Goal: Transaction & Acquisition: Purchase product/service

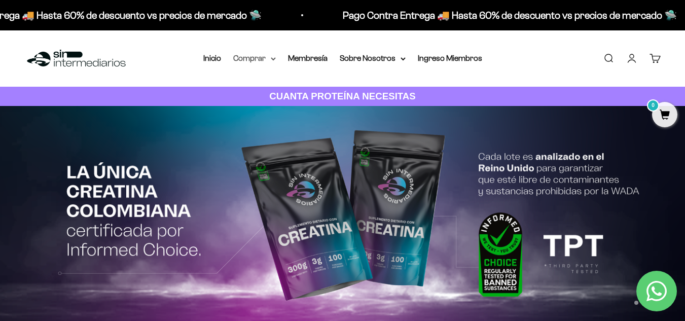
click at [276, 58] on icon at bounding box center [273, 59] width 5 height 4
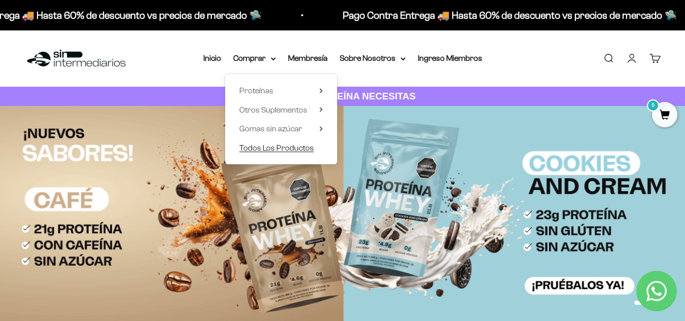
click at [281, 149] on span "Todos Los Productos" at bounding box center [276, 147] width 74 height 9
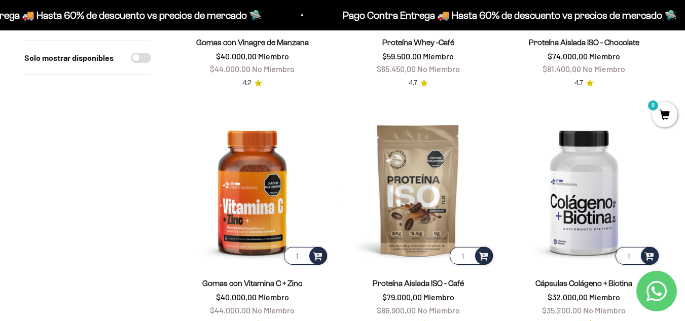
scroll to position [1506, 0]
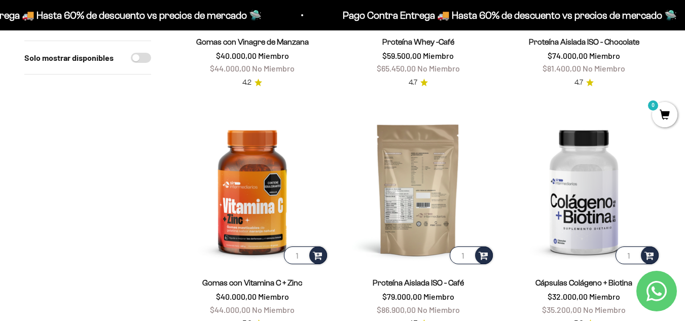
click at [416, 208] on img at bounding box center [418, 189] width 154 height 154
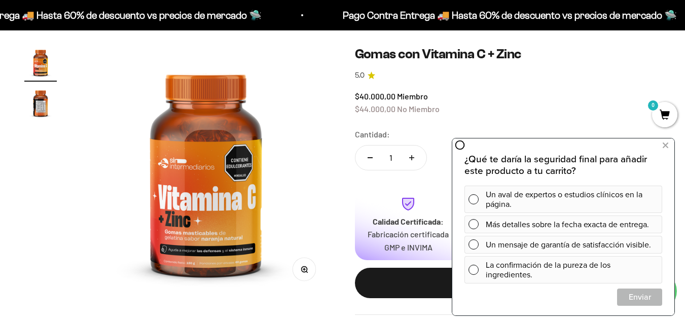
scroll to position [83, 0]
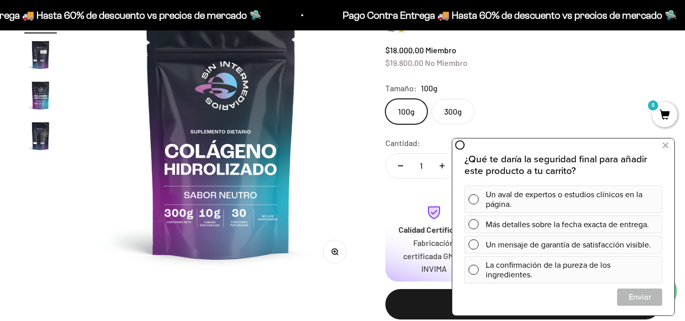
scroll to position [117, 0]
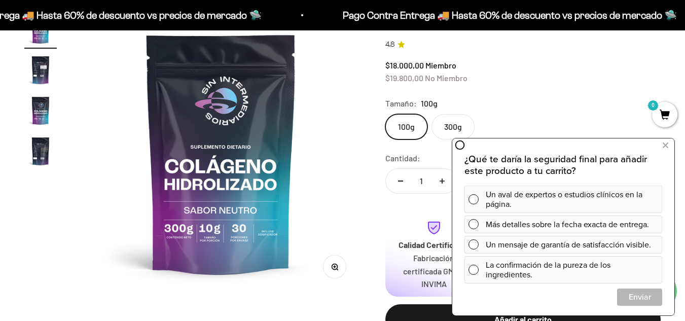
click at [437, 127] on label "300g" at bounding box center [452, 126] width 43 height 25
click at [385, 114] on input "300g" at bounding box center [385, 114] width 1 height 1
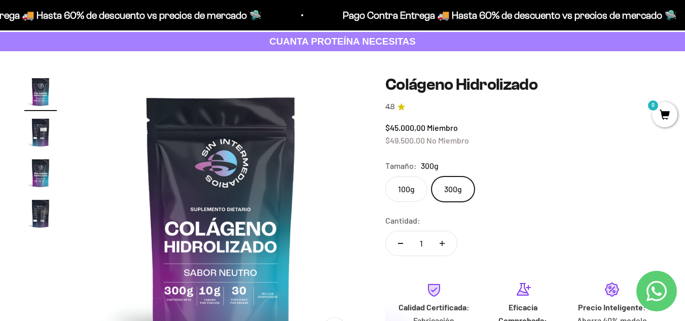
scroll to position [54, 0]
click at [409, 177] on label "100g" at bounding box center [406, 189] width 42 height 25
click at [385, 177] on input "100g" at bounding box center [385, 176] width 1 height 1
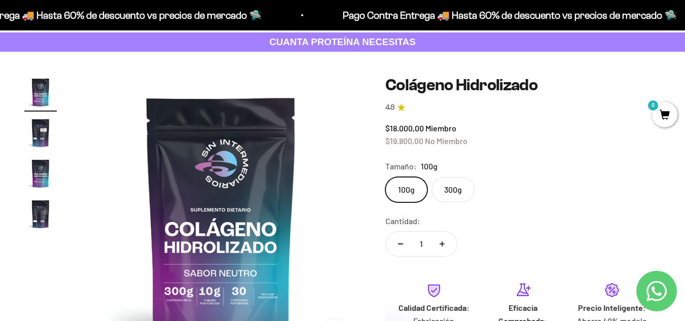
click at [447, 193] on label "300g" at bounding box center [452, 189] width 43 height 25
click at [385, 177] on input "300g" at bounding box center [385, 176] width 1 height 1
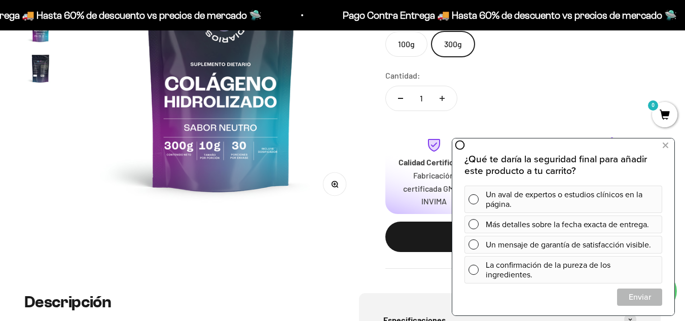
scroll to position [120, 0]
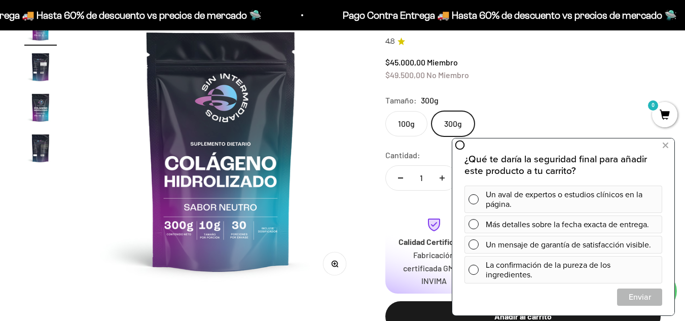
click at [45, 80] on img "Ir al artículo 2" at bounding box center [40, 67] width 32 height 32
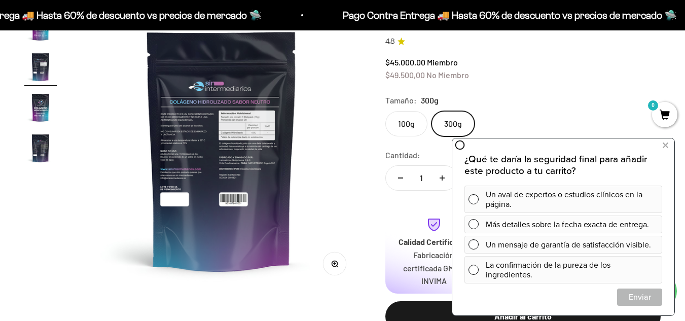
scroll to position [0, 286]
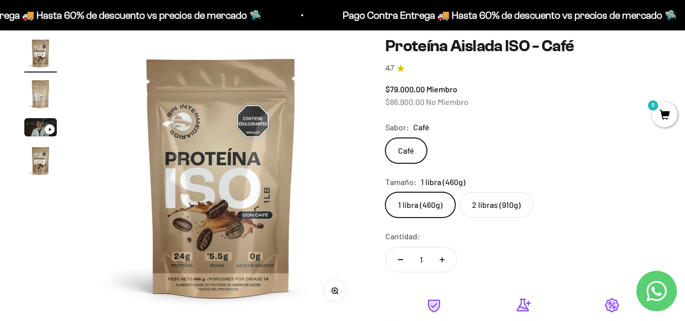
scroll to position [94, 0]
click at [486, 201] on label "2 libras (910g)" at bounding box center [496, 204] width 74 height 25
click at [385, 192] on input "2 libras (910g)" at bounding box center [385, 191] width 1 height 1
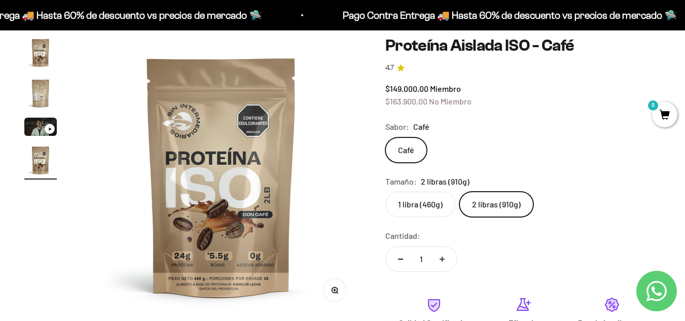
click at [427, 205] on label "1 libra (460g)" at bounding box center [420, 204] width 70 height 25
click at [385, 192] on input "1 libra (460g)" at bounding box center [385, 191] width 1 height 1
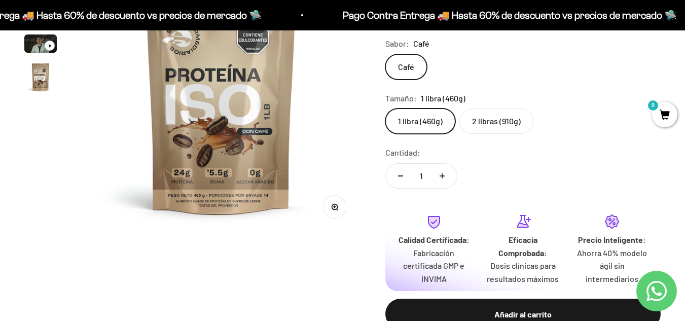
scroll to position [110, 0]
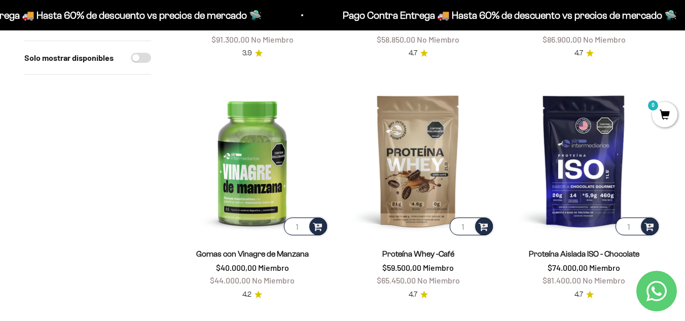
scroll to position [1293, 0]
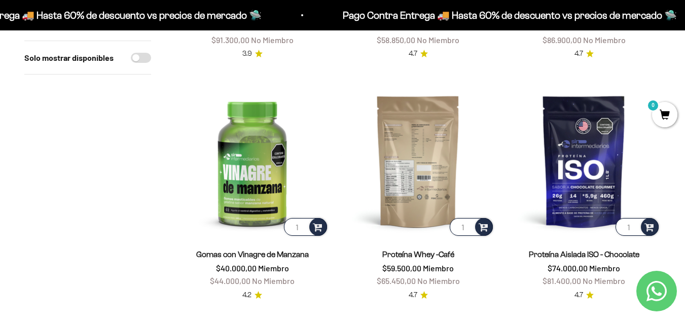
click at [421, 149] on img at bounding box center [418, 161] width 154 height 154
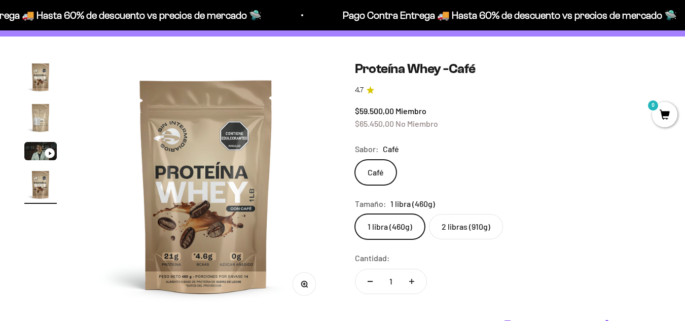
scroll to position [0, 765]
click at [478, 228] on label "2 libras (910g)" at bounding box center [466, 226] width 74 height 25
click at [355, 214] on input "2 libras (910g)" at bounding box center [354, 213] width 1 height 1
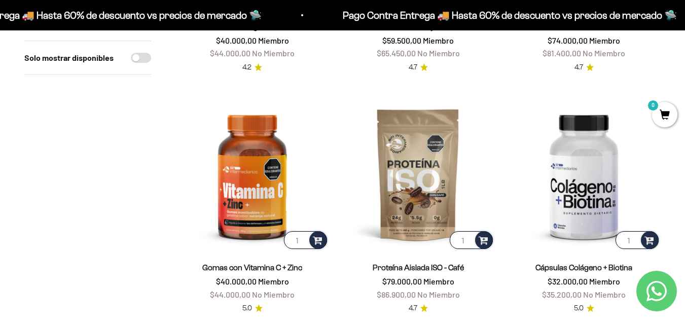
scroll to position [1522, 0]
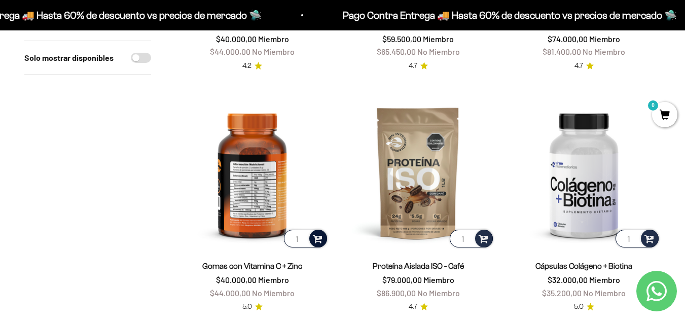
click at [319, 232] on span at bounding box center [318, 238] width 10 height 12
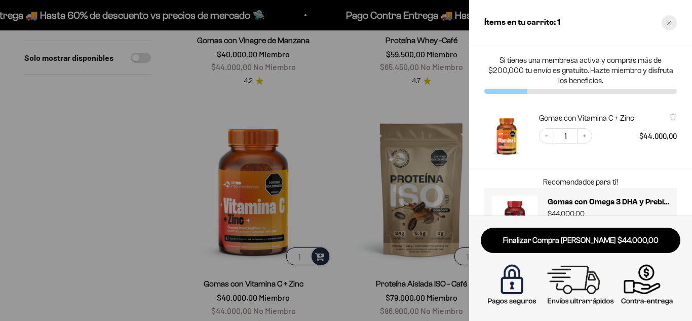
click at [675, 21] on div "Close cart" at bounding box center [669, 22] width 15 height 15
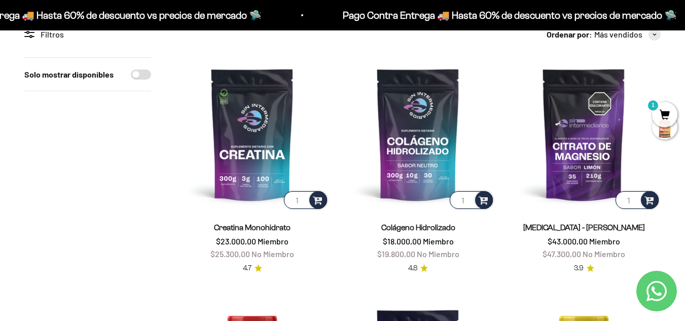
scroll to position [103, 0]
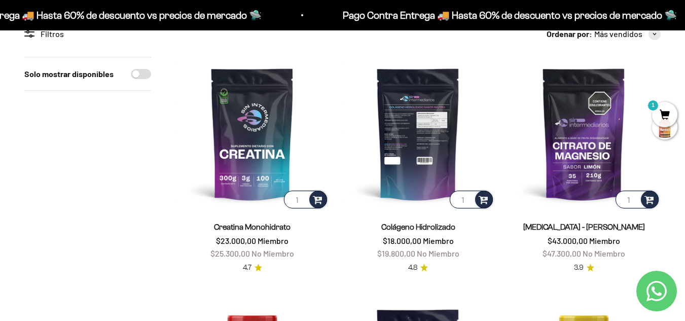
click at [434, 147] on img at bounding box center [418, 134] width 154 height 154
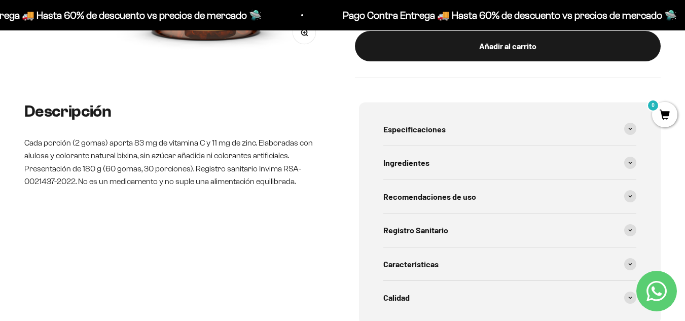
scroll to position [321, 0]
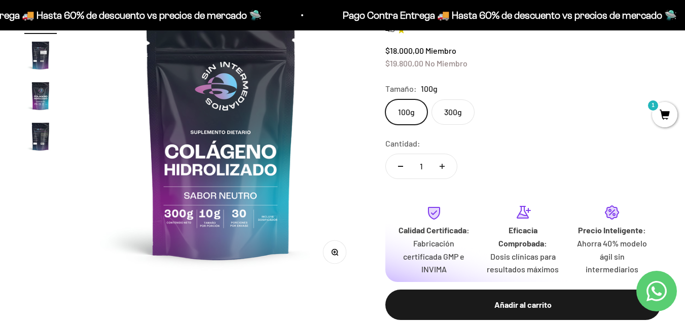
click at [452, 109] on label "300g" at bounding box center [452, 111] width 43 height 25
click at [385, 99] on input "300g" at bounding box center [385, 99] width 1 height 1
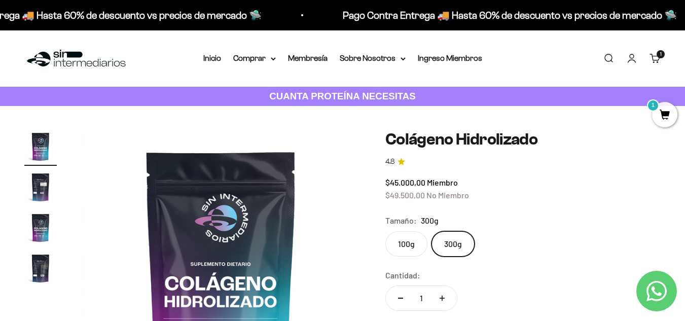
click at [418, 241] on label "100g" at bounding box center [406, 243] width 42 height 25
click at [385, 231] on input "100g" at bounding box center [385, 231] width 1 height 1
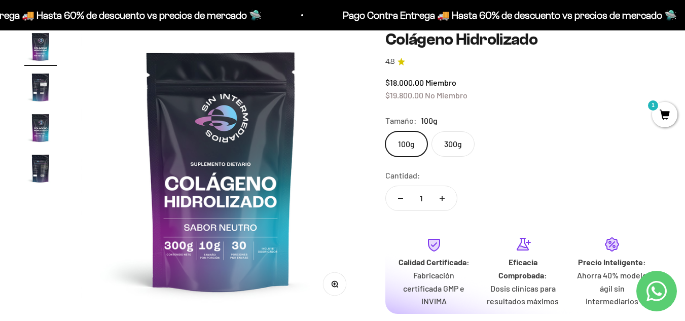
scroll to position [100, 0]
click at [443, 150] on label "300g" at bounding box center [452, 143] width 43 height 25
click at [385, 131] on input "300g" at bounding box center [385, 130] width 1 height 1
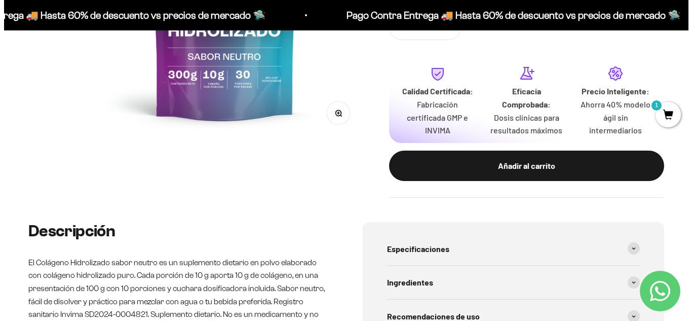
scroll to position [271, 0]
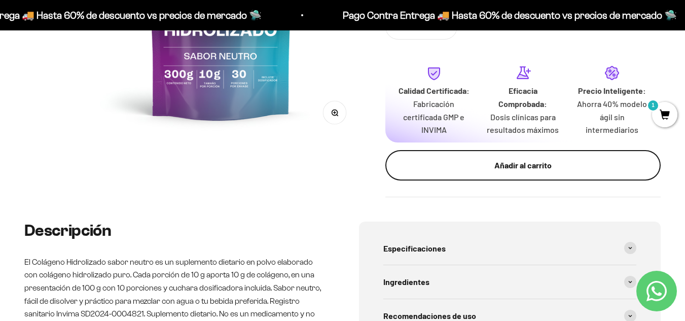
click at [487, 175] on button "Añadir al carrito" at bounding box center [522, 165] width 275 height 30
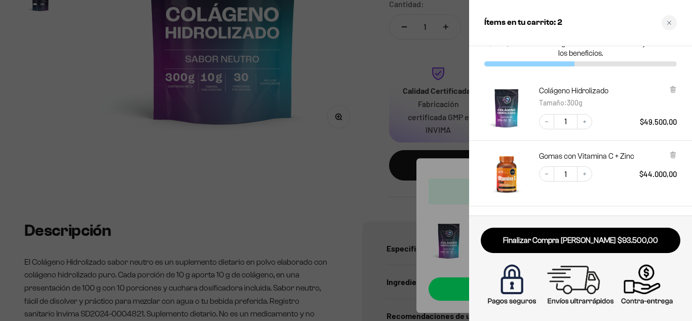
scroll to position [26, 0]
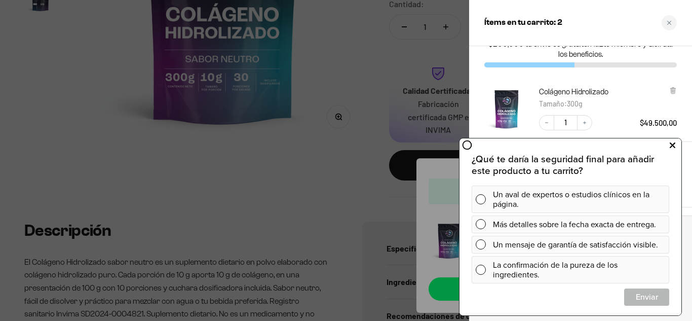
click at [671, 148] on icon at bounding box center [673, 145] width 6 height 13
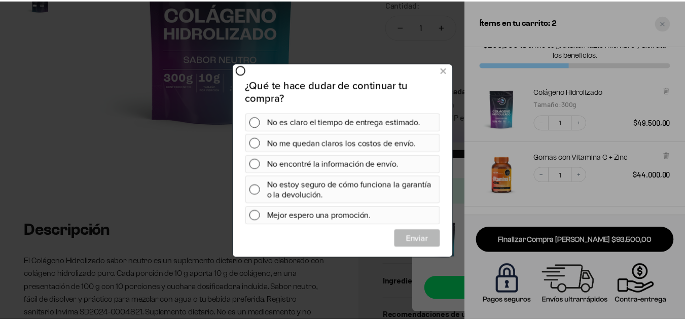
scroll to position [0, 0]
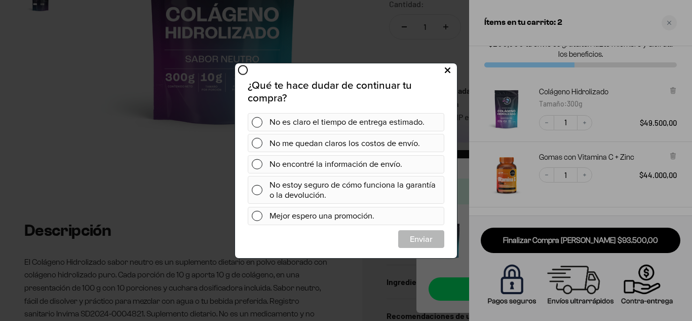
click at [445, 71] on icon at bounding box center [448, 70] width 6 height 14
click at [446, 67] on icon at bounding box center [448, 70] width 6 height 14
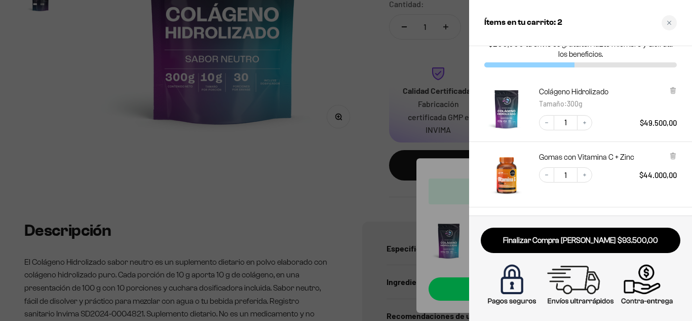
click at [307, 133] on div at bounding box center [346, 160] width 692 height 321
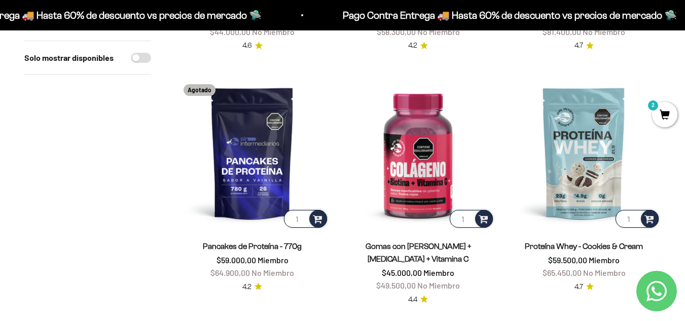
scroll to position [808, 0]
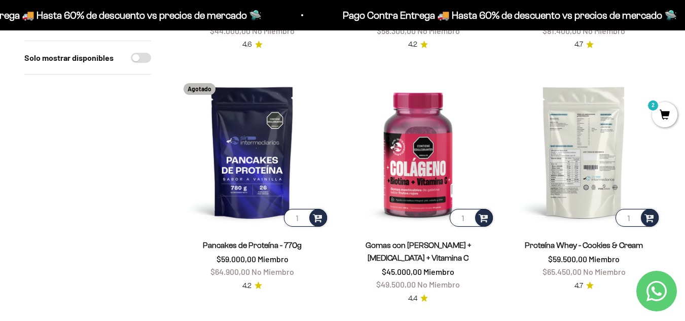
click at [578, 152] on img at bounding box center [584, 152] width 154 height 154
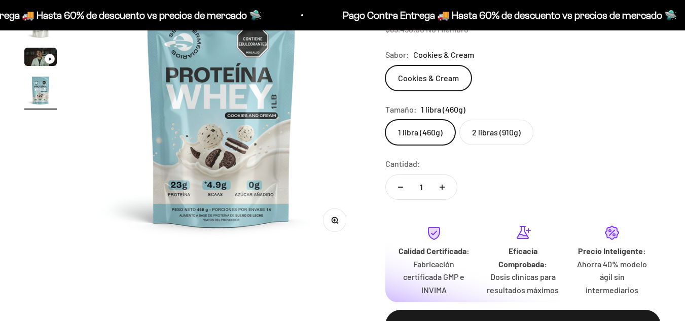
scroll to position [169, 0]
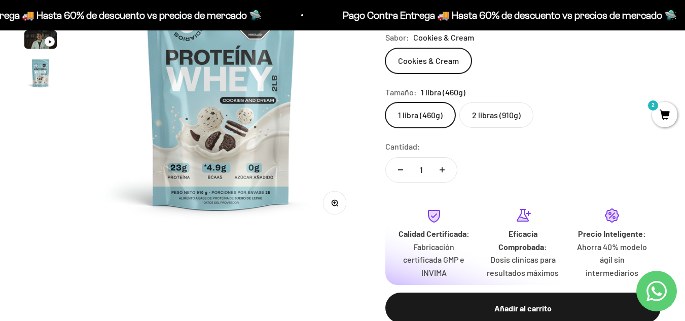
scroll to position [181, 0]
click at [481, 108] on label "2 libras (910g)" at bounding box center [496, 114] width 74 height 25
click at [385, 102] on input "2 libras (910g)" at bounding box center [385, 101] width 1 height 1
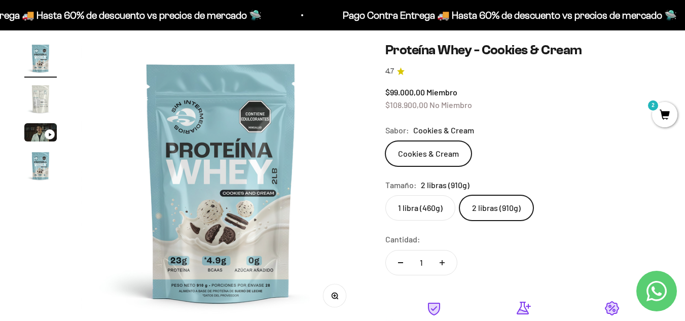
scroll to position [74, 0]
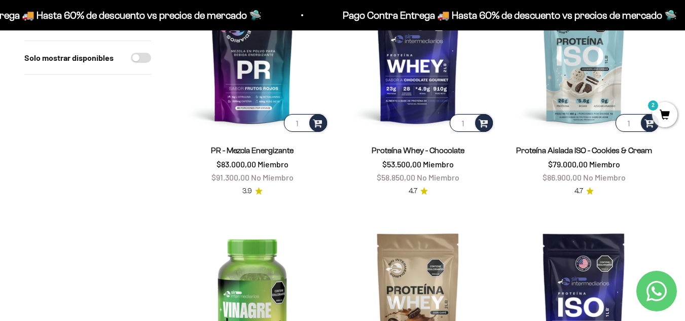
scroll to position [1098, 0]
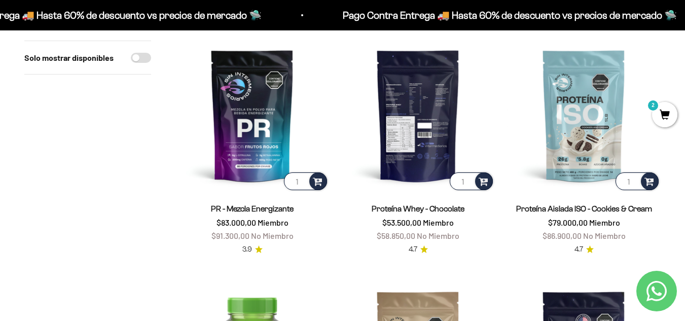
click at [405, 98] on img at bounding box center [418, 116] width 154 height 154
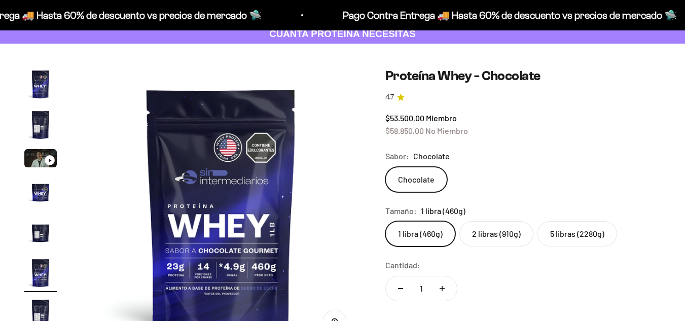
scroll to position [0, 1429]
click at [490, 233] on label "2 libras (910g)" at bounding box center [496, 233] width 74 height 25
click at [385, 221] on input "2 libras (910g)" at bounding box center [385, 220] width 1 height 1
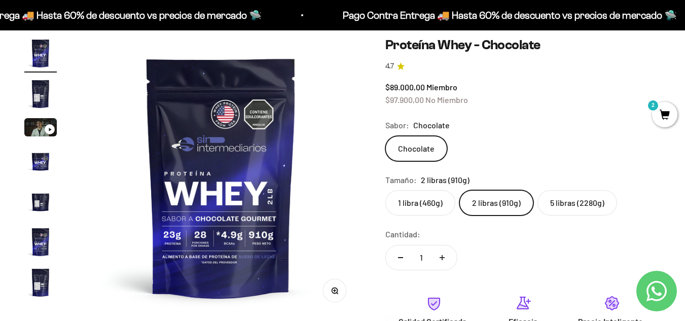
scroll to position [92, 0]
